Goal: Check status: Check status

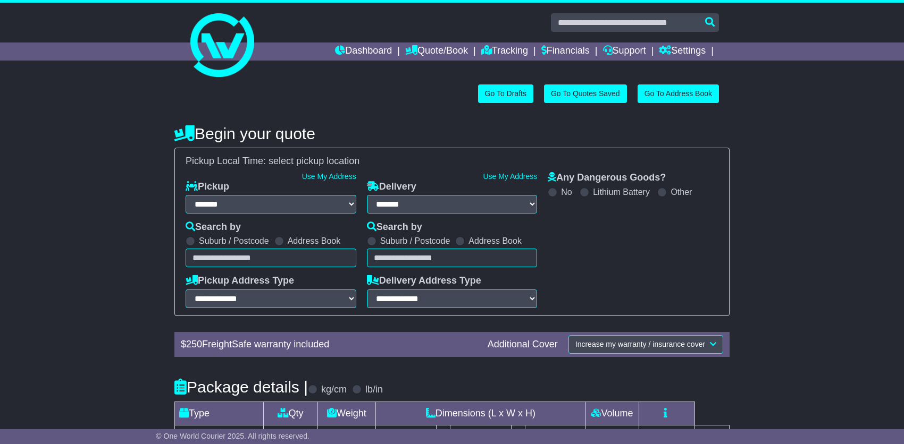
select select "**"
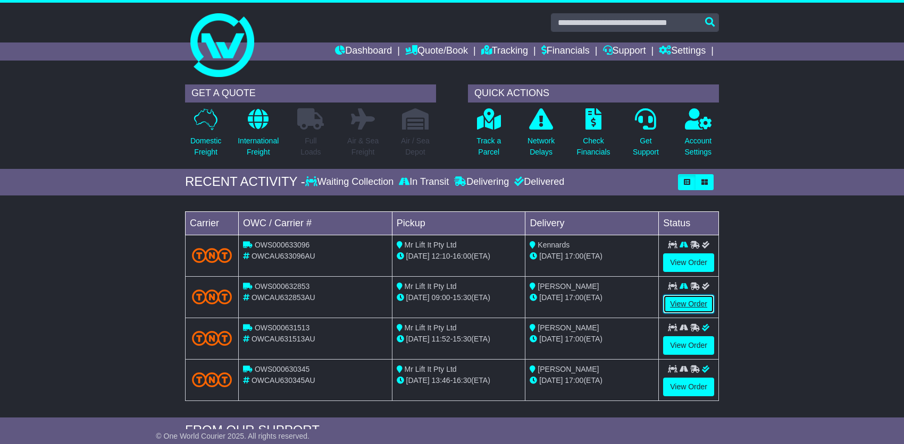
click at [671, 304] on link "View Order" at bounding box center [688, 304] width 51 height 19
